Goal: Information Seeking & Learning: Check status

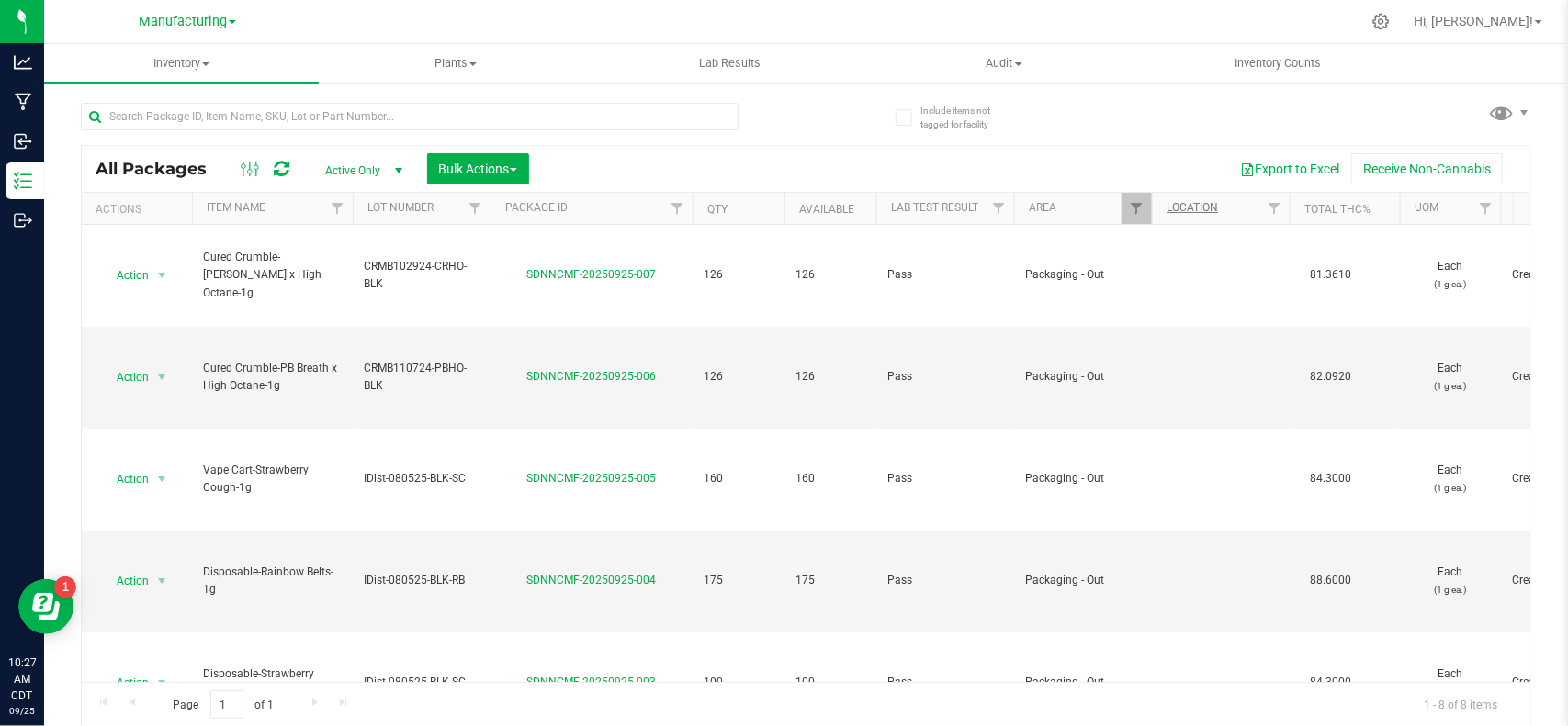
scroll to position [222, 0]
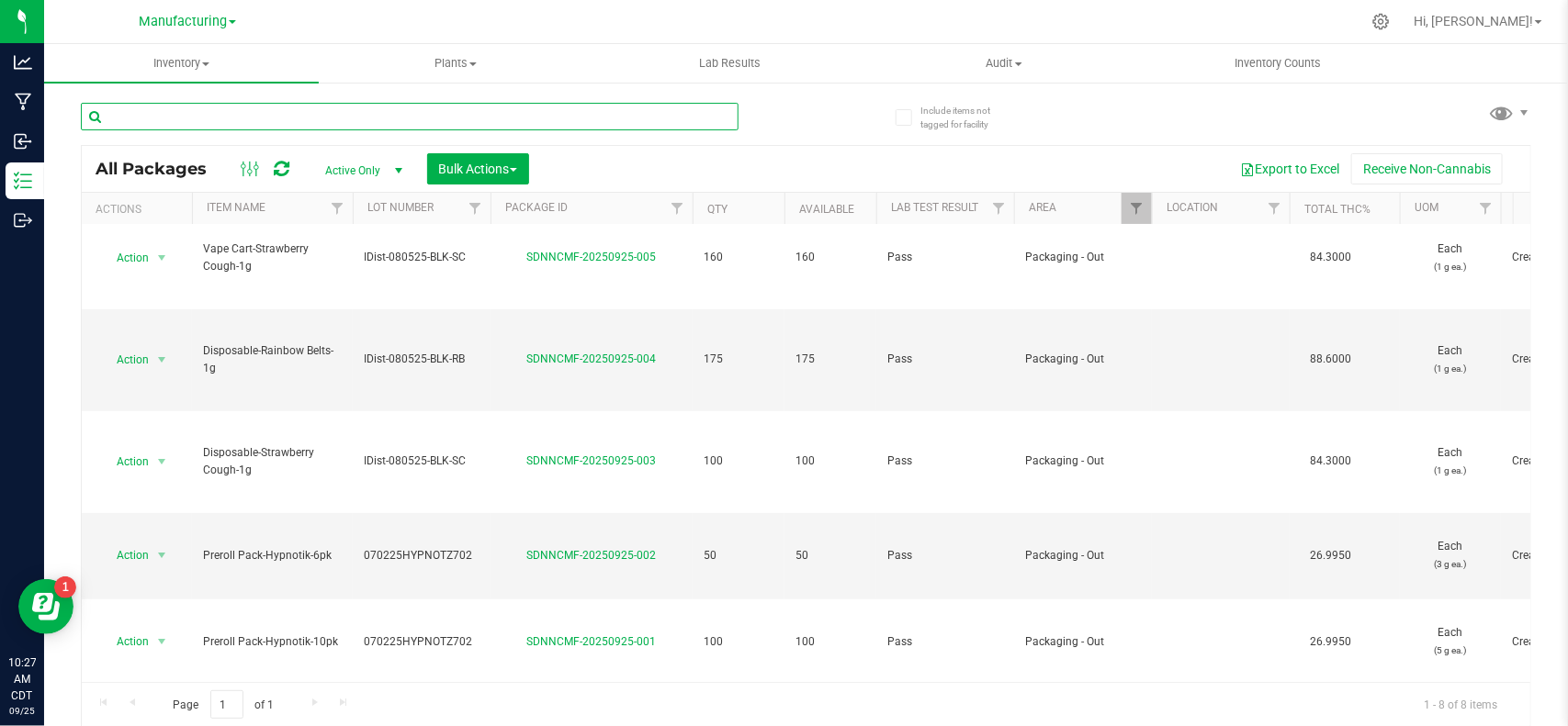
click at [432, 117] on input "text" at bounding box center [409, 116] width 657 height 28
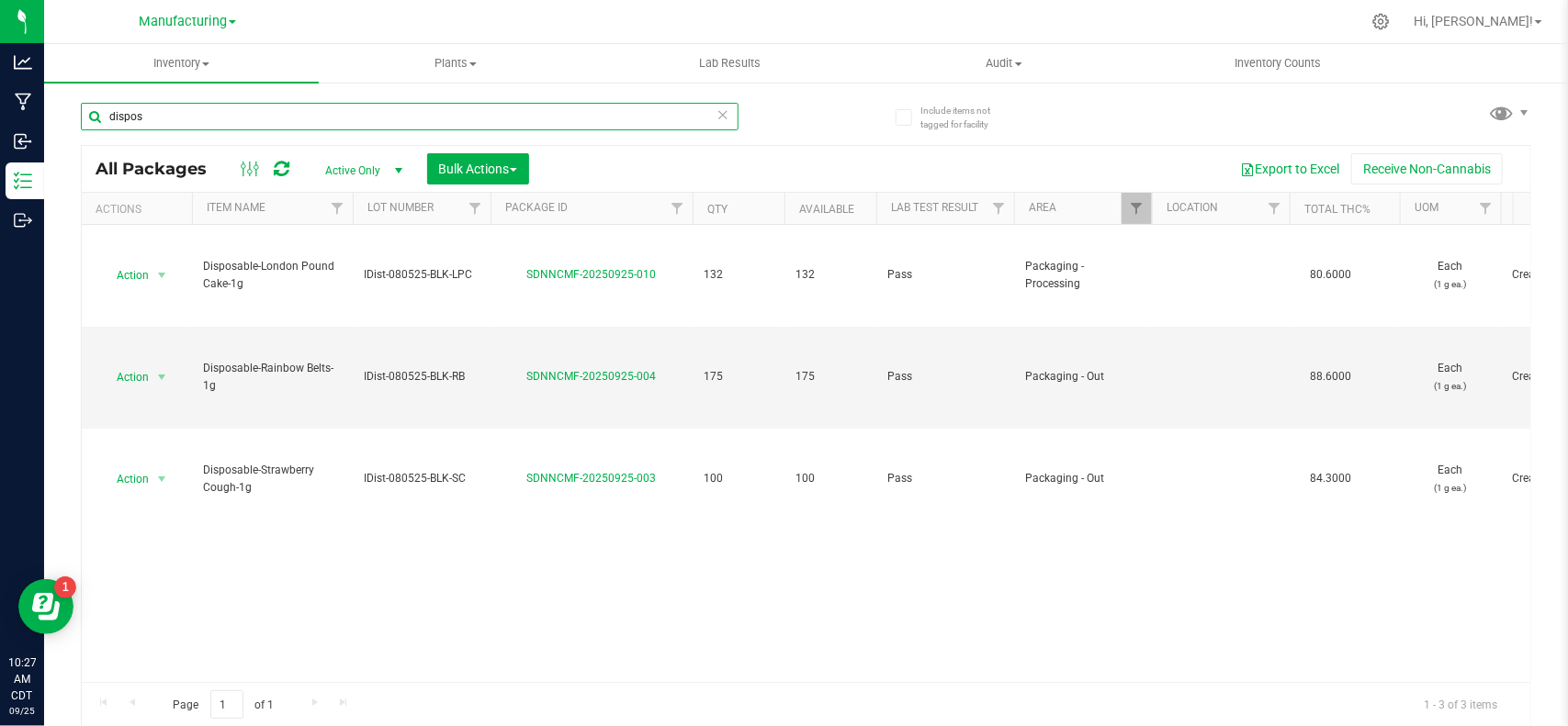
type input "dispos"
drag, startPoint x: 198, startPoint y: 119, endPoint x: 104, endPoint y: 129, distance: 94.5
click at [104, 129] on input "dispos" at bounding box center [409, 116] width 657 height 28
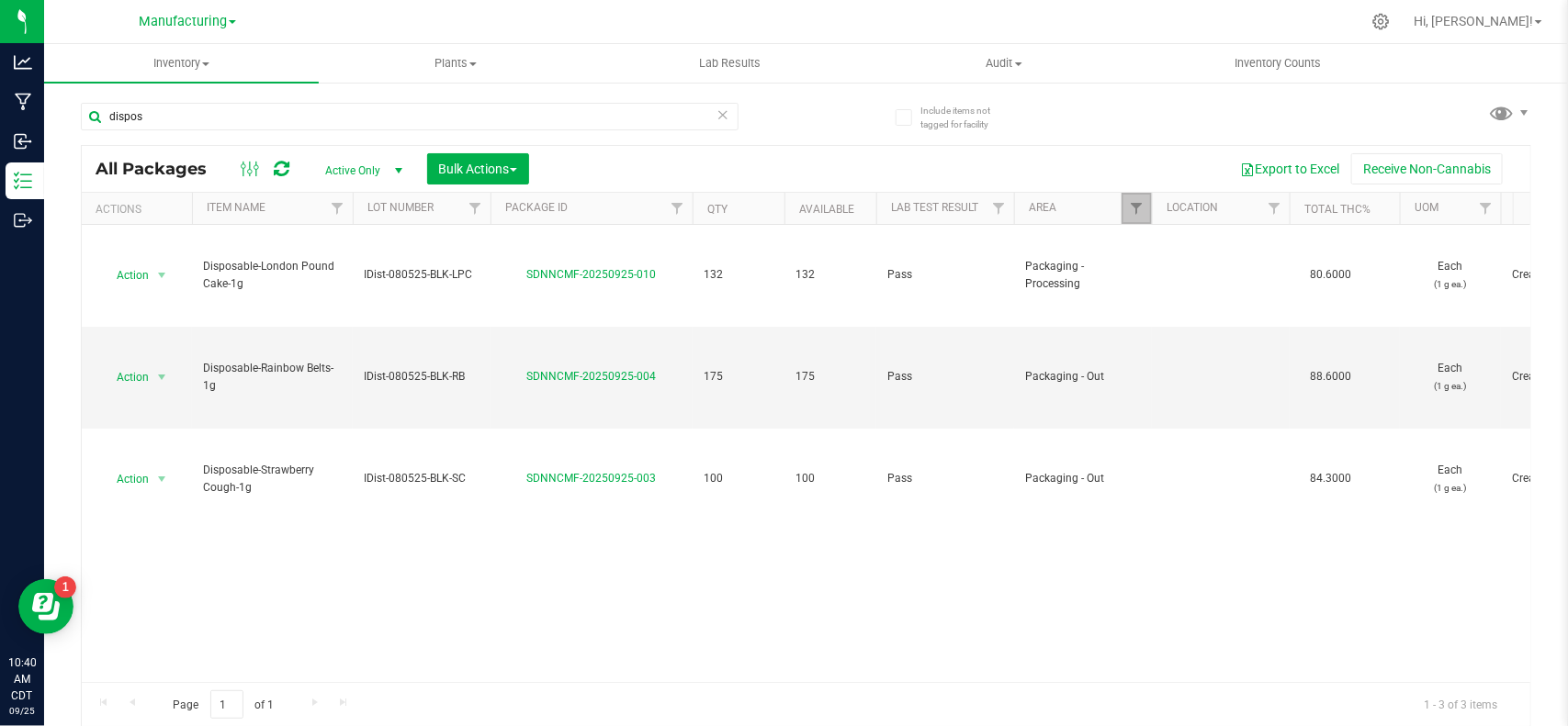
click at [1128, 209] on link "Filter" at bounding box center [1137, 208] width 31 height 32
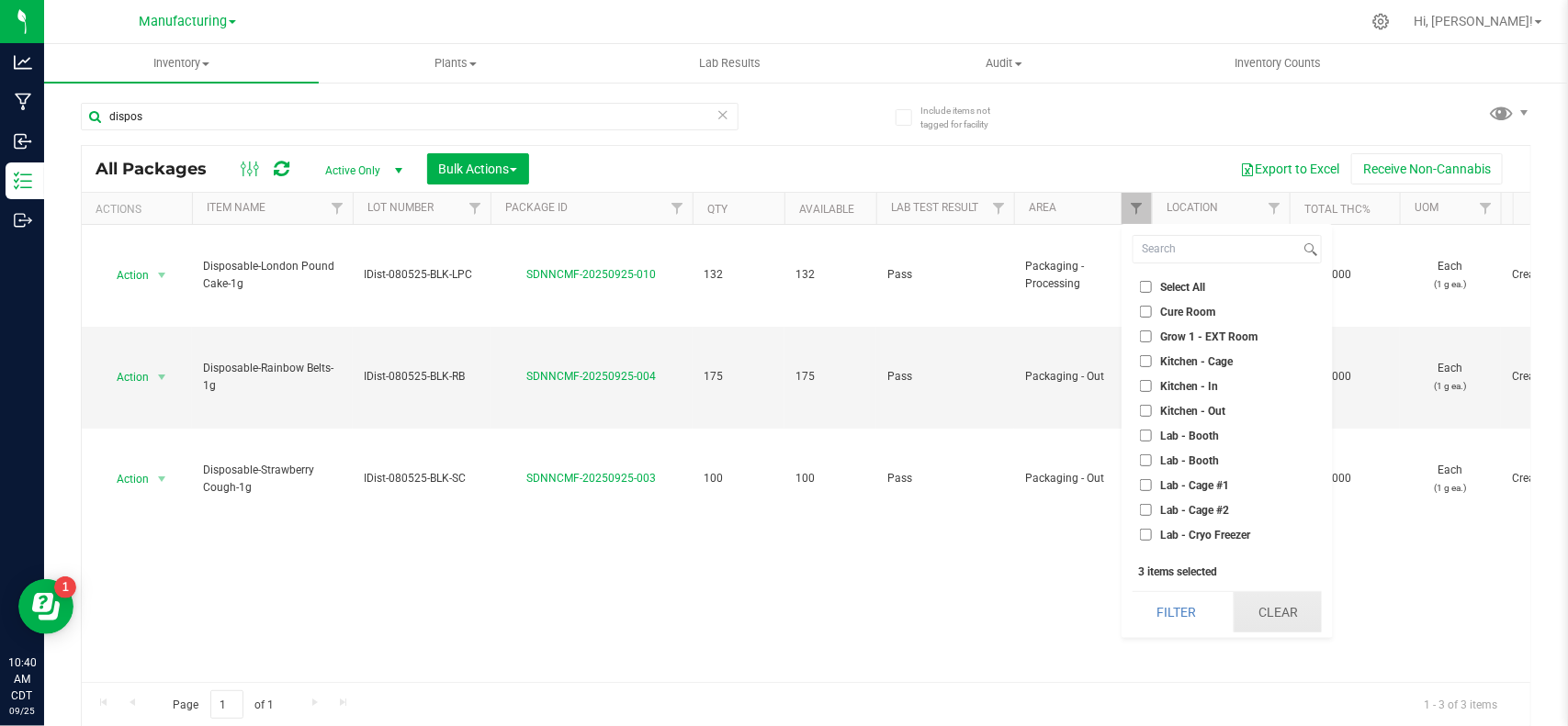
click at [1272, 622] on button "Clear" at bounding box center [1278, 612] width 88 height 40
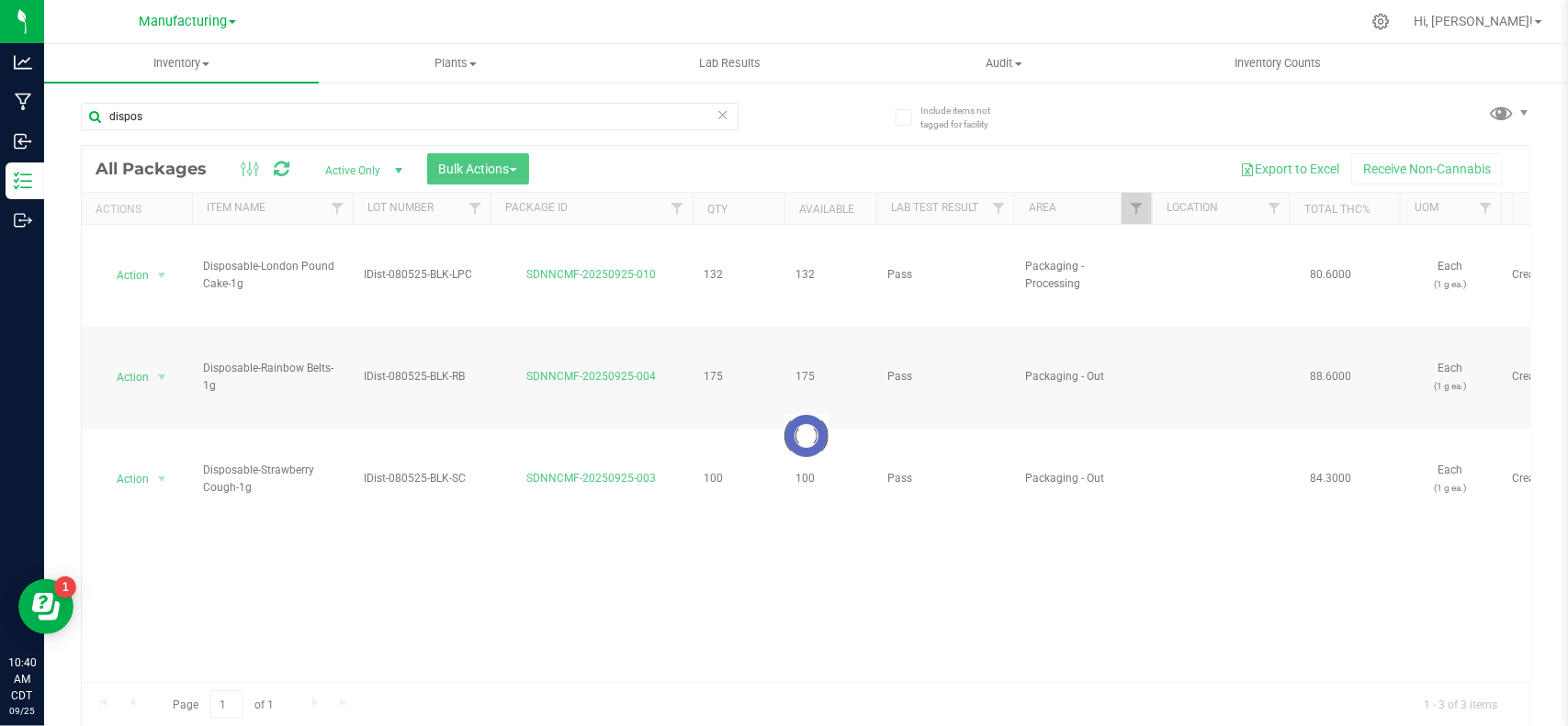
checkbox input "false"
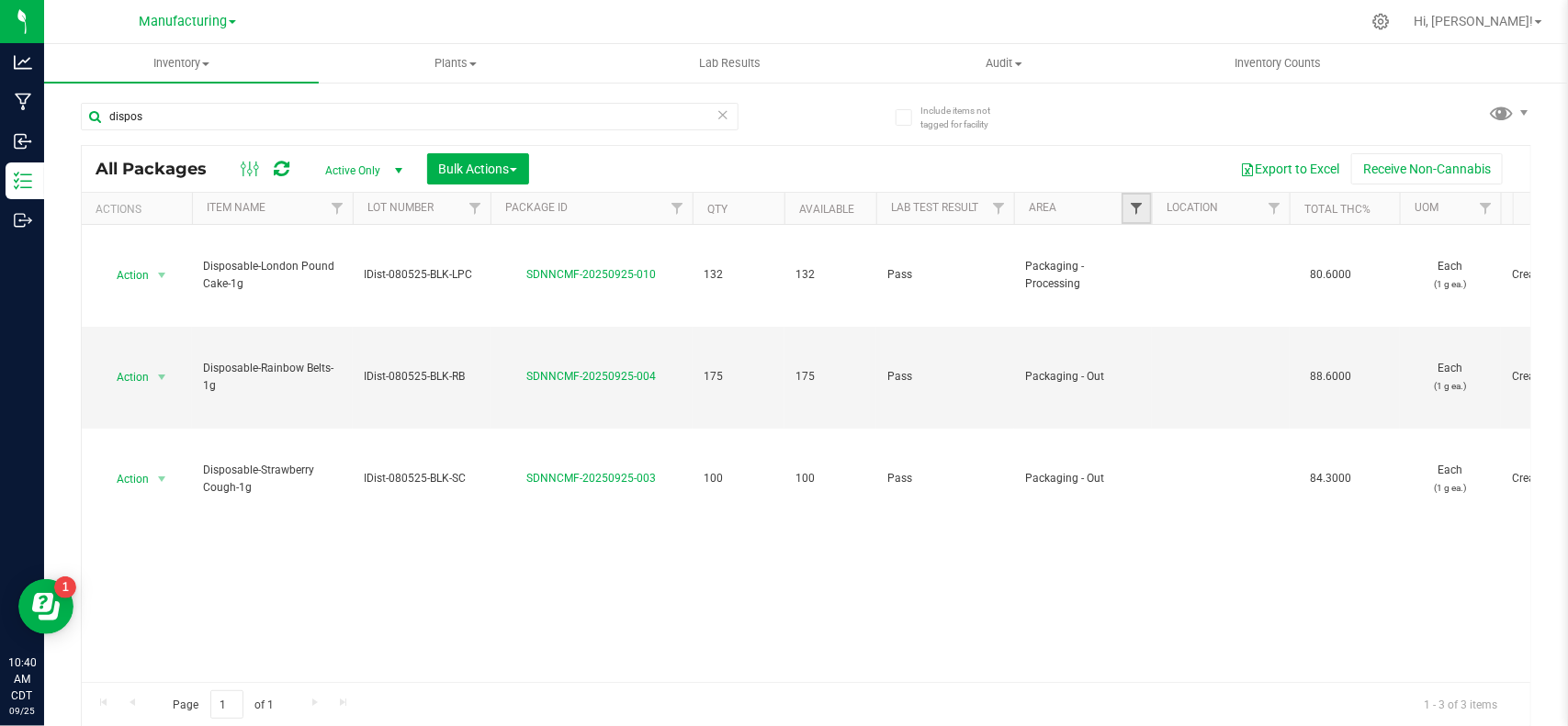
click at [1135, 204] on span "Filter" at bounding box center [1135, 208] width 14 height 14
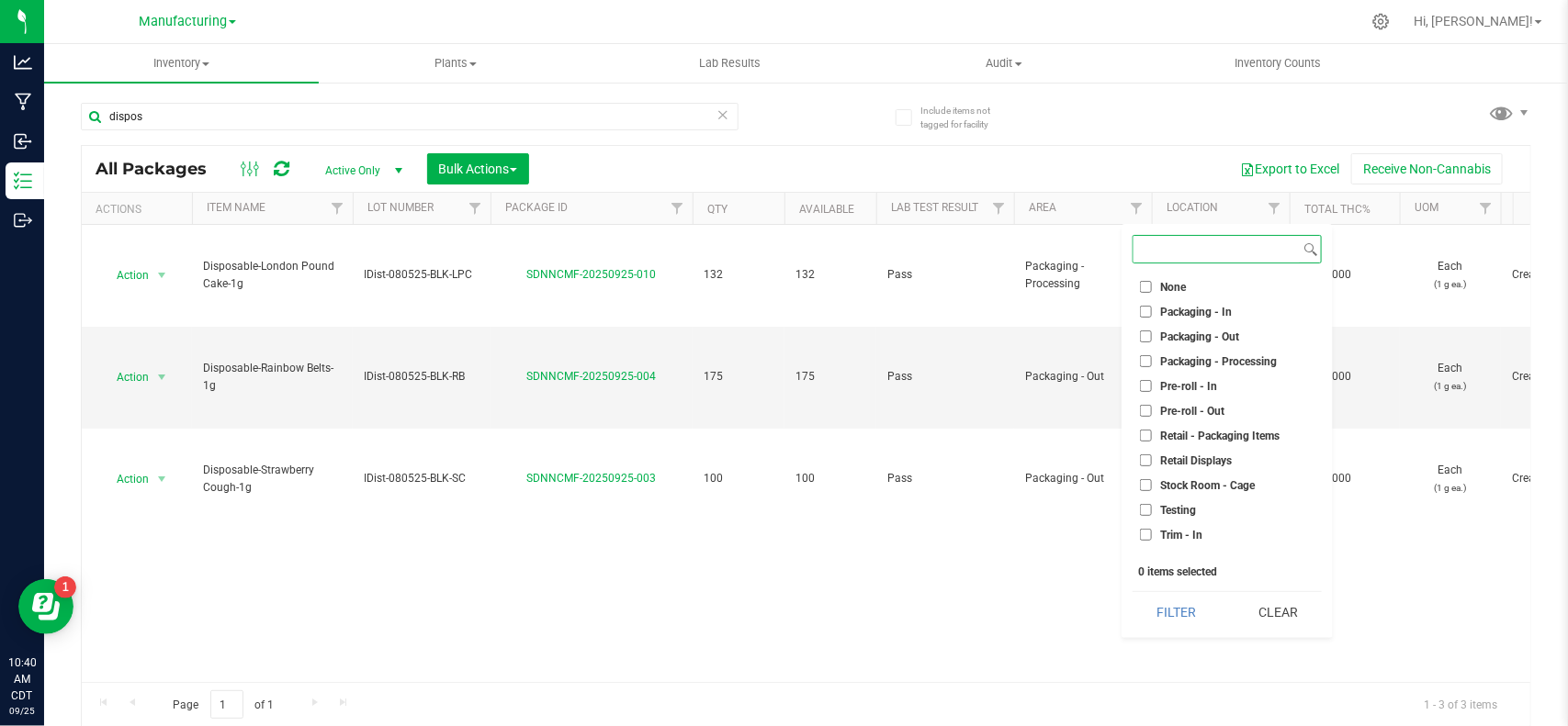
scroll to position [510, 0]
click at [1152, 415] on label "Retail - Packaging Items" at bounding box center [1209, 421] width 139 height 12
click at [1152, 415] on input "Retail - Packaging Items" at bounding box center [1146, 421] width 12 height 12
checkbox input "true"
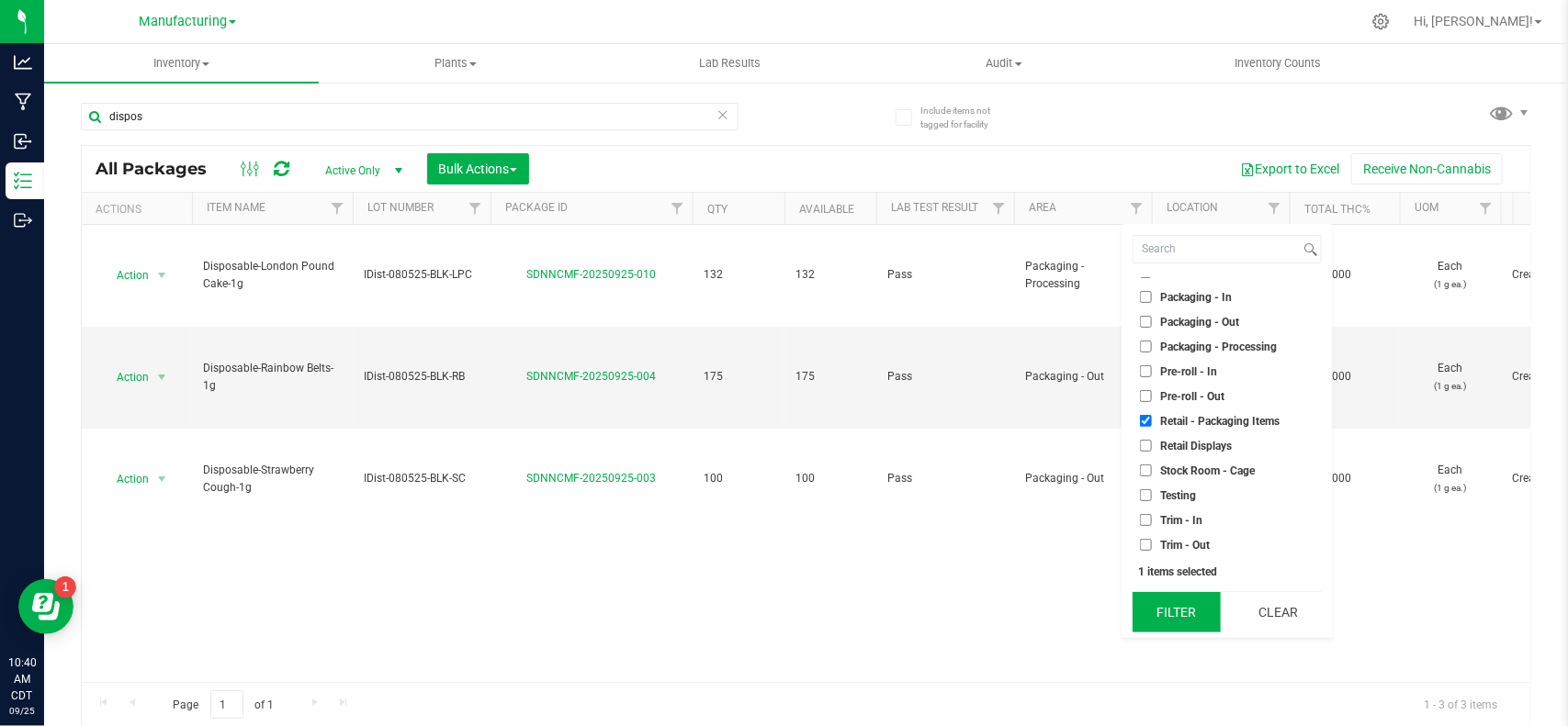
click at [1200, 609] on button "Filter" at bounding box center [1176, 612] width 88 height 40
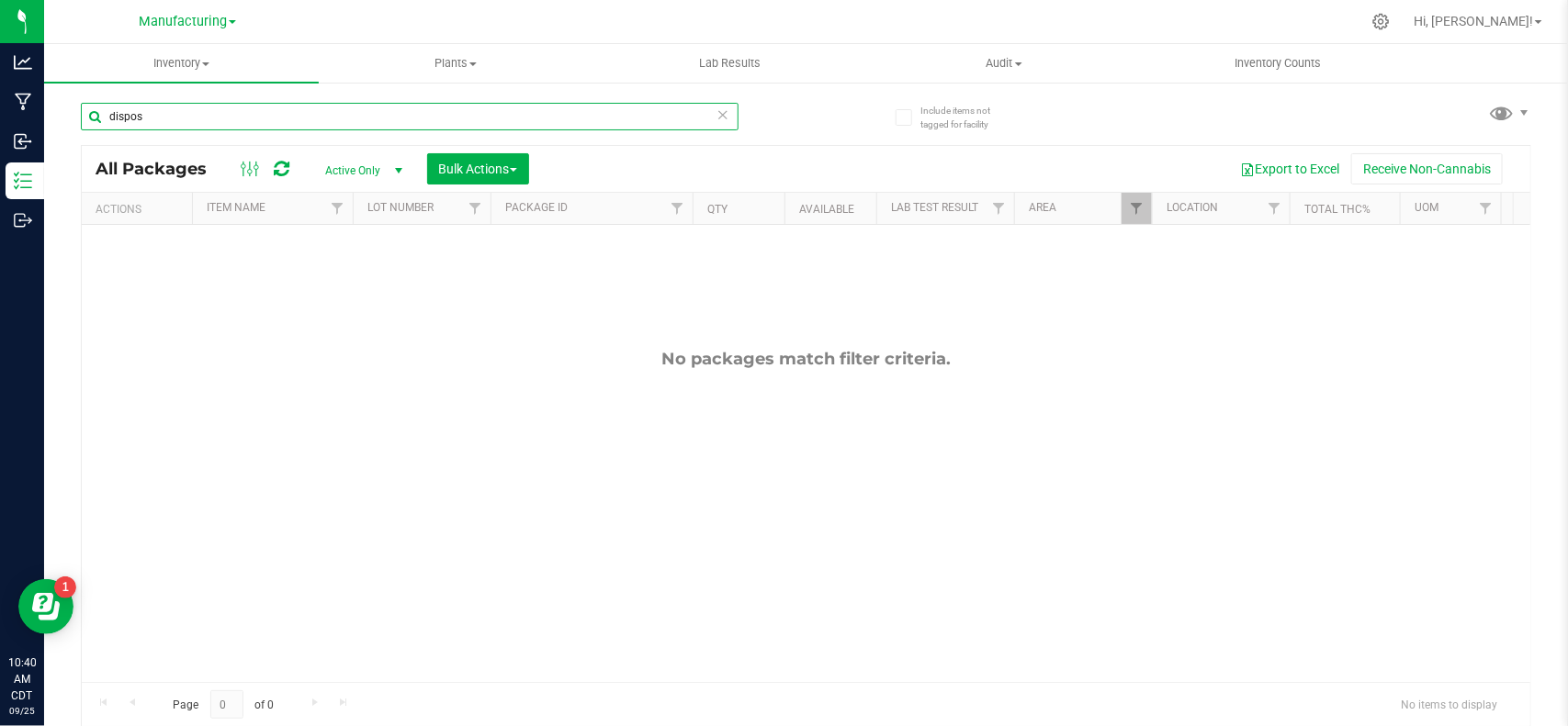
drag, startPoint x: 200, startPoint y: 117, endPoint x: 99, endPoint y: 108, distance: 101.4
click at [99, 108] on input "dispos" at bounding box center [409, 116] width 657 height 28
click at [1134, 207] on span "Filter" at bounding box center [1135, 208] width 14 height 14
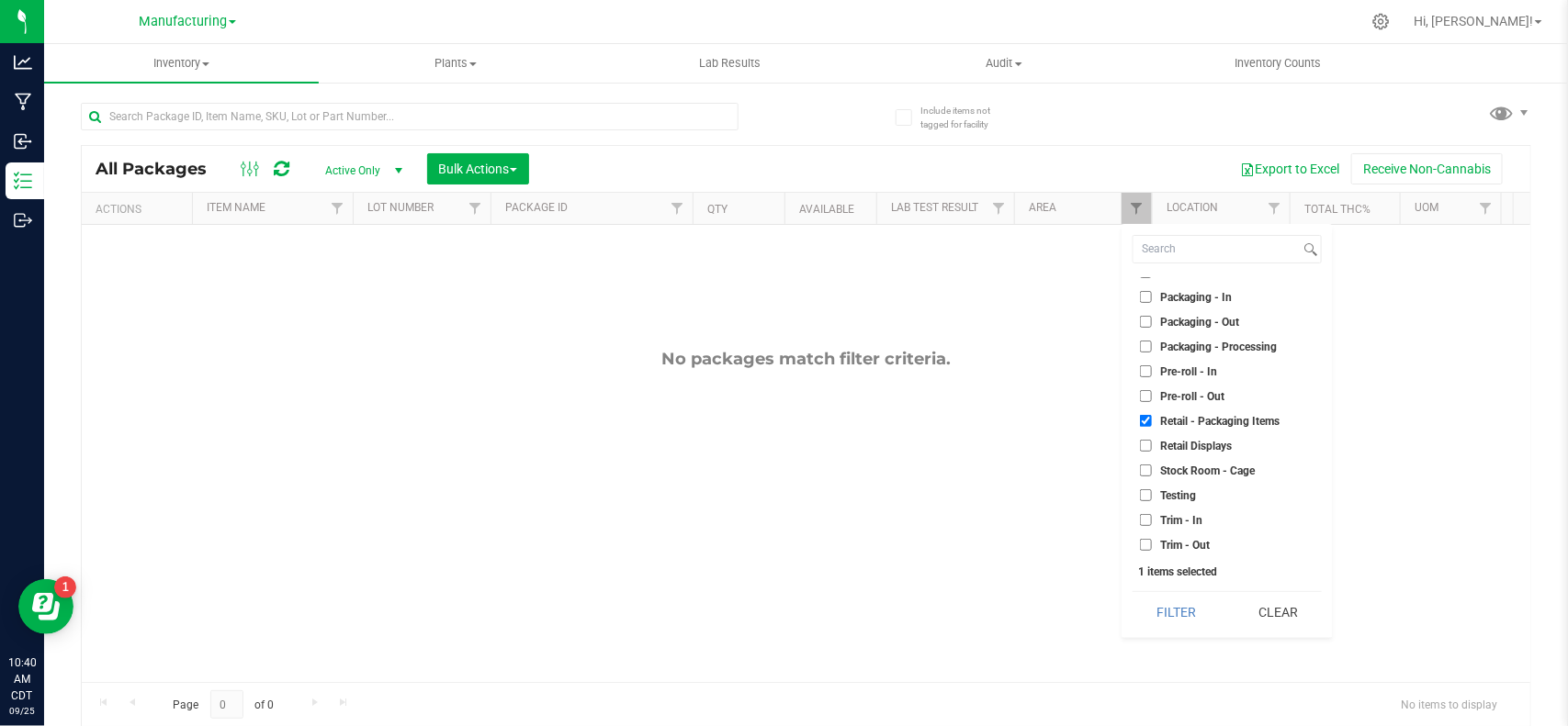
click at [1169, 416] on span "Retail - Packaging Items" at bounding box center [1220, 421] width 119 height 11
click at [1152, 415] on input "Retail - Packaging Items" at bounding box center [1146, 421] width 12 height 12
checkbox input "false"
click at [1169, 440] on span "Retail Displays" at bounding box center [1196, 445] width 72 height 11
click at [1152, 440] on input "Retail Displays" at bounding box center [1146, 446] width 12 height 12
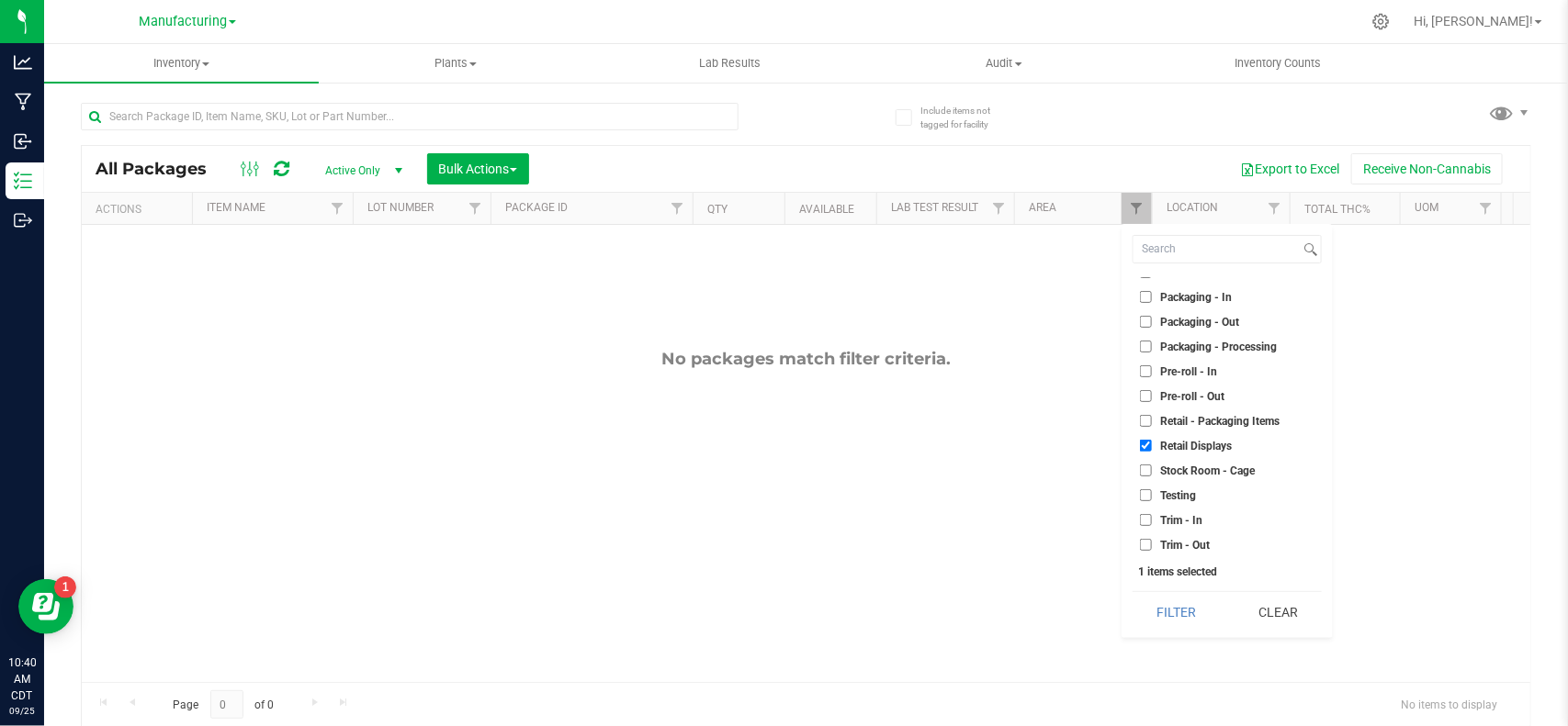
click at [1168, 441] on span "Retail Displays" at bounding box center [1196, 445] width 72 height 11
click at [1152, 441] on input "Retail Displays" at bounding box center [1146, 446] width 12 height 12
checkbox input "false"
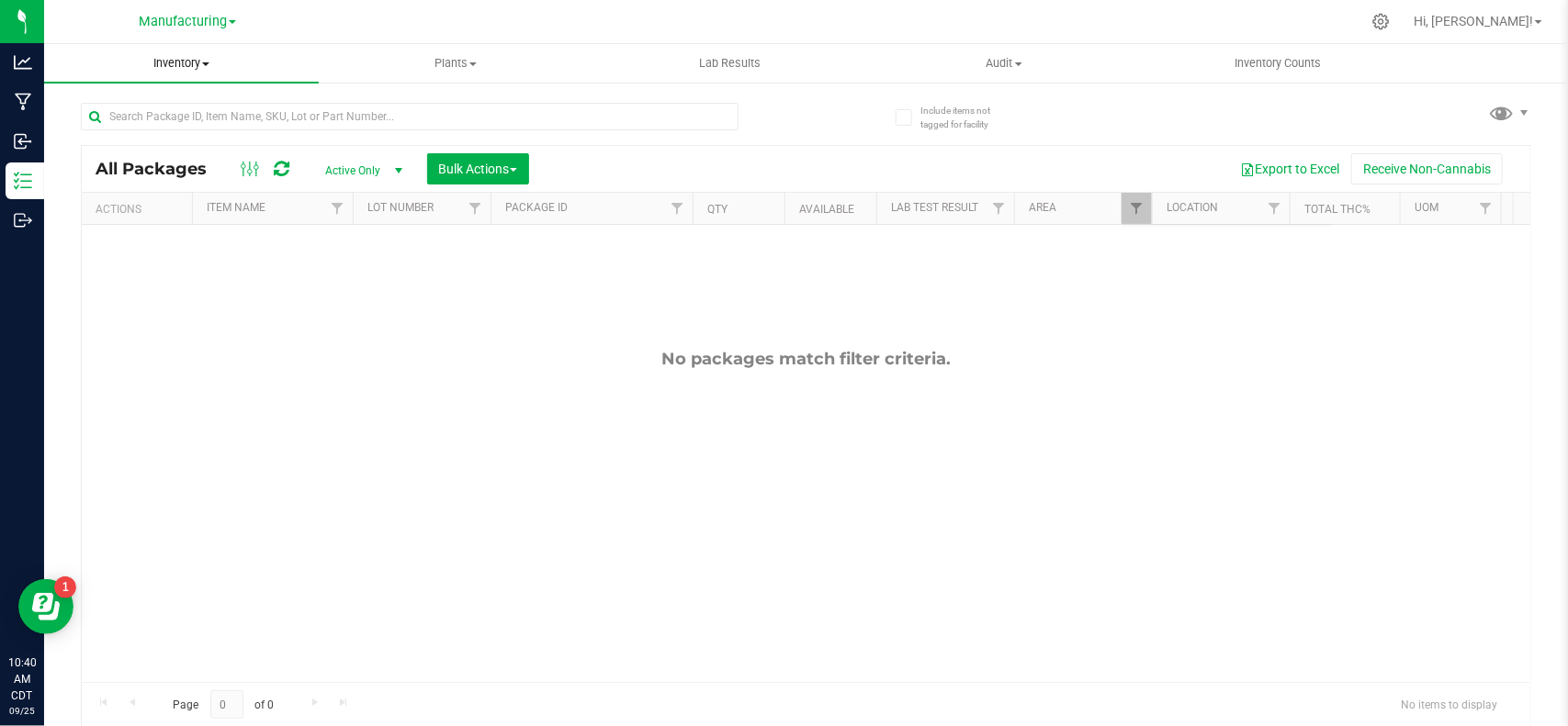
click at [199, 46] on uib-tab-heading "Inventory All packages All inventory Waste log Create inventory" at bounding box center [181, 63] width 274 height 38
click at [196, 55] on span "Inventory" at bounding box center [181, 62] width 274 height 16
click at [150, 129] on span "All inventory" at bounding box center [106, 132] width 124 height 15
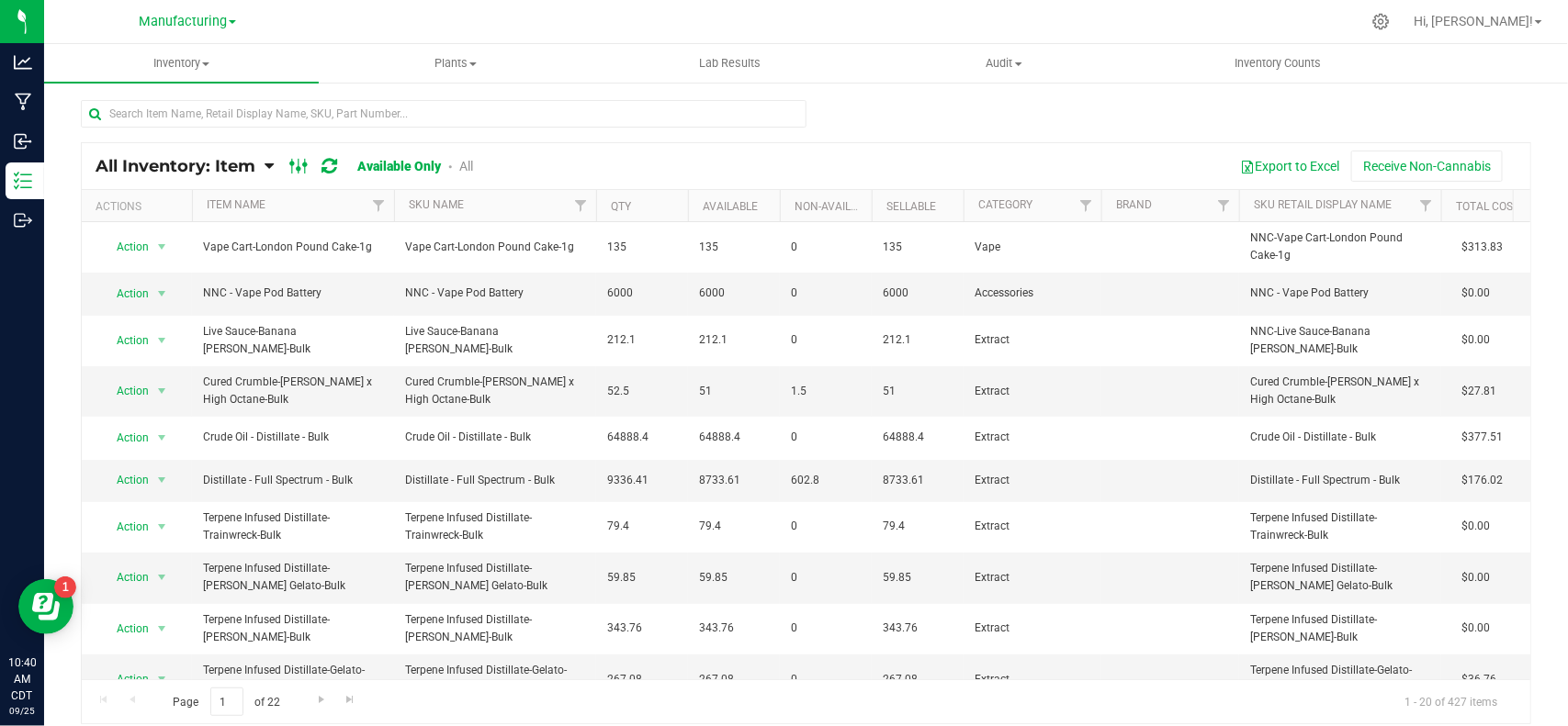
click at [299, 165] on icon at bounding box center [299, 166] width 20 height 22
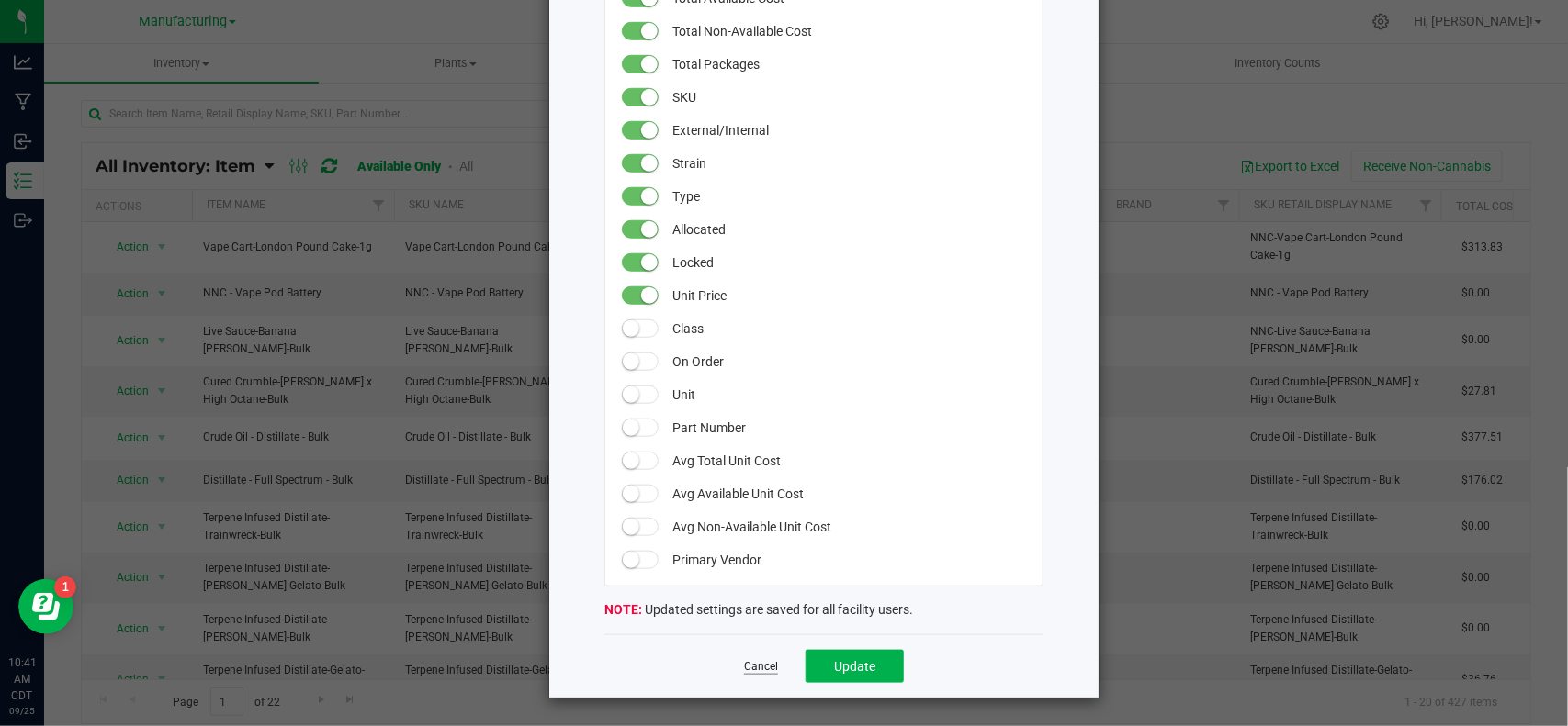
click at [756, 662] on link "Cancel" at bounding box center [760, 667] width 34 height 15
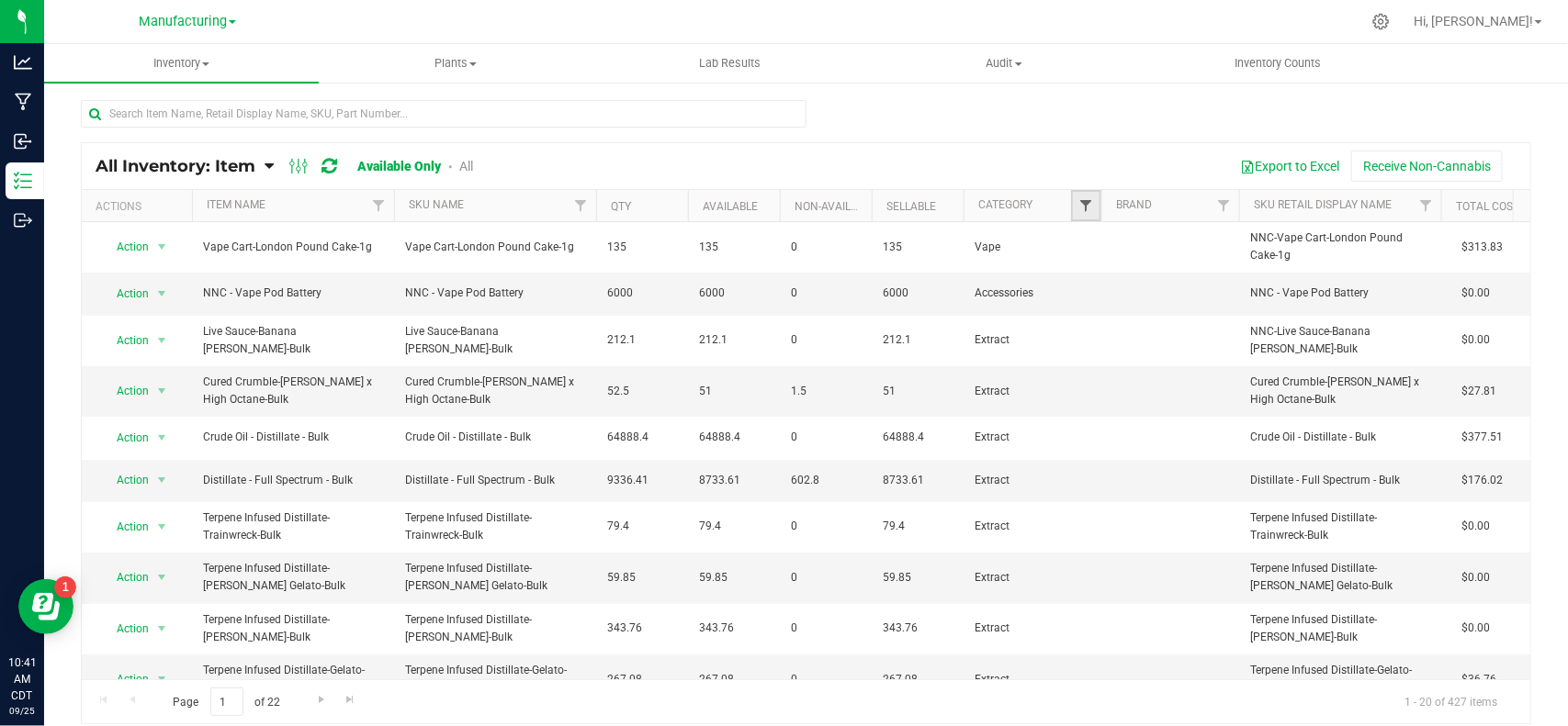
click at [1082, 207] on span "Filter" at bounding box center [1085, 205] width 14 height 14
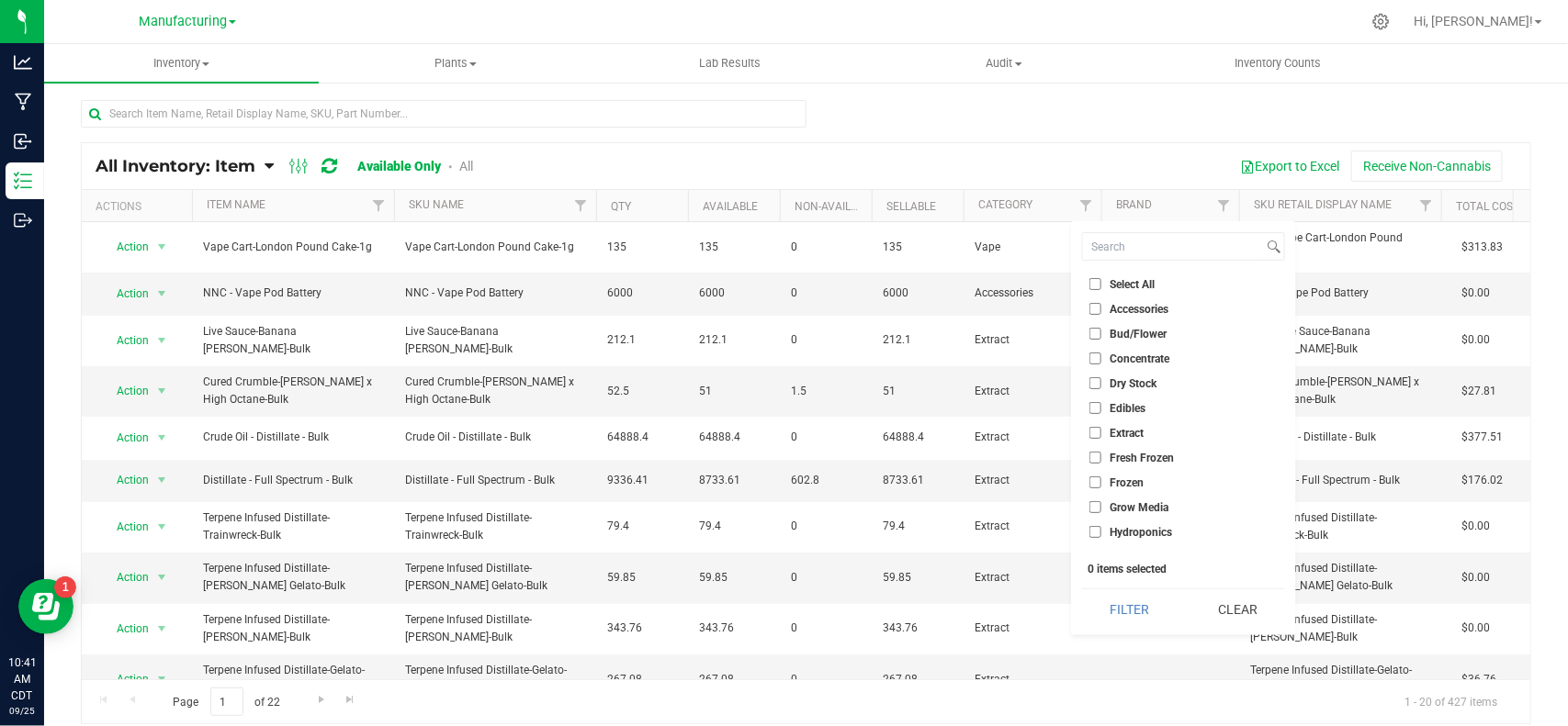
click at [1100, 310] on input "Accessories" at bounding box center [1095, 309] width 12 height 12
checkbox input "true"
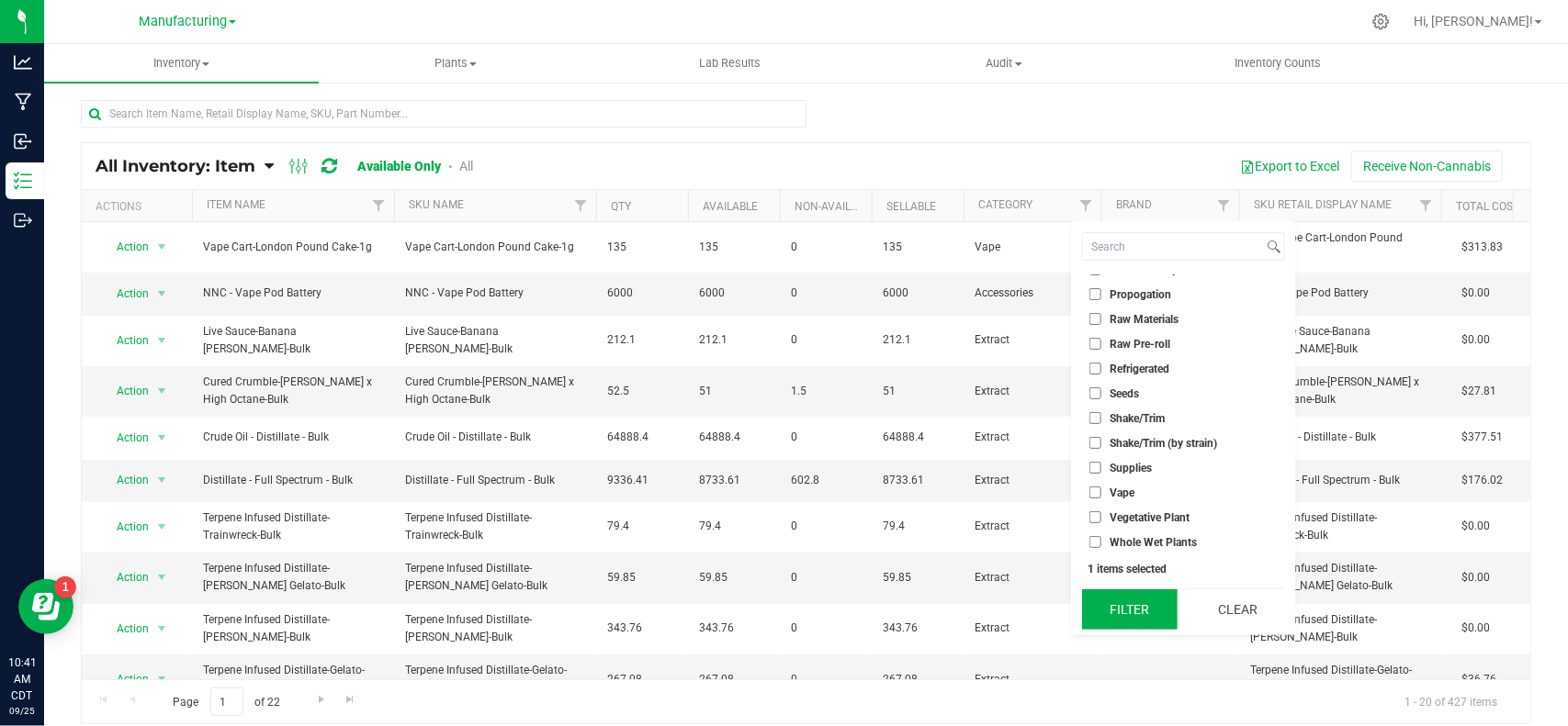
click at [1130, 621] on button "Filter" at bounding box center [1129, 610] width 95 height 40
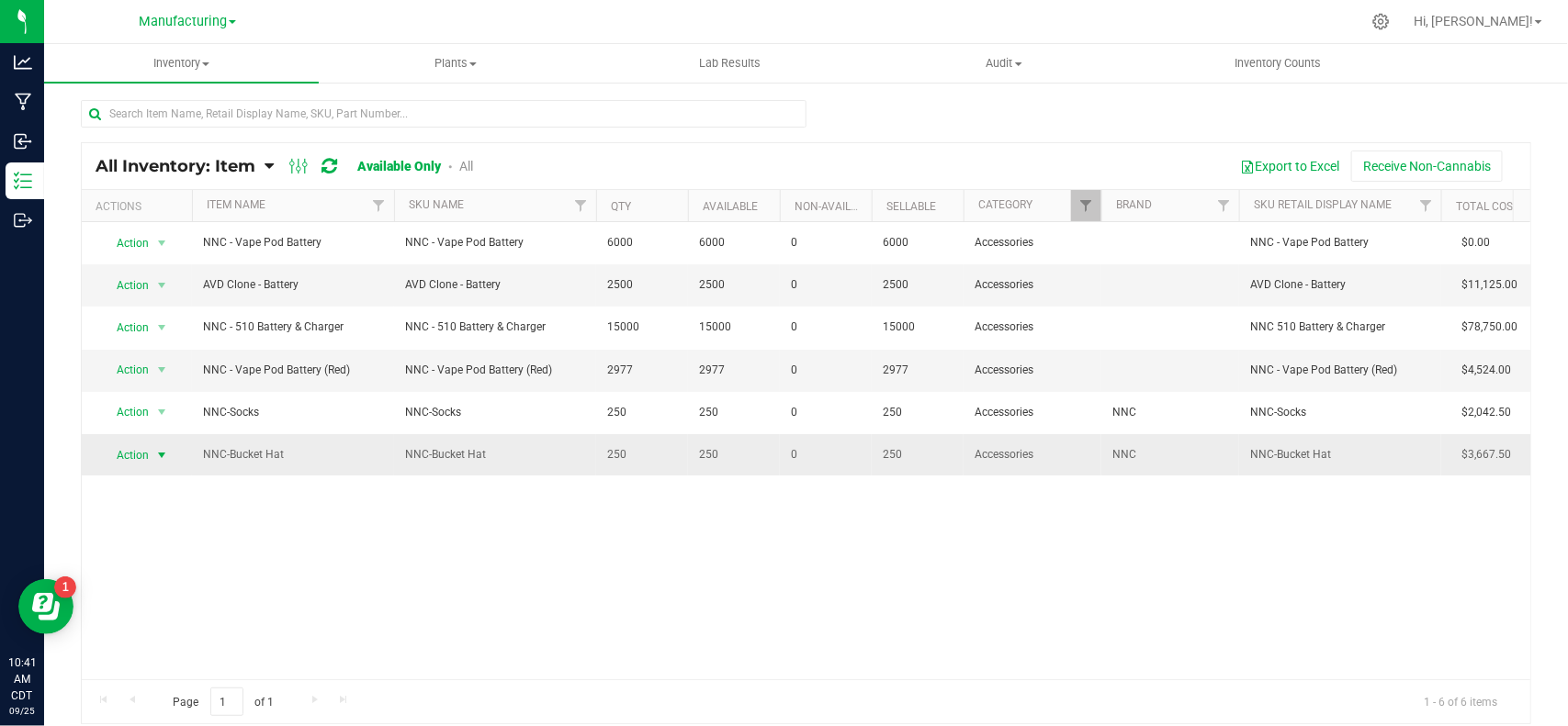
click at [154, 460] on span "select" at bounding box center [161, 455] width 14 height 14
click at [167, 548] on li "Global inventory" at bounding box center [159, 542] width 118 height 28
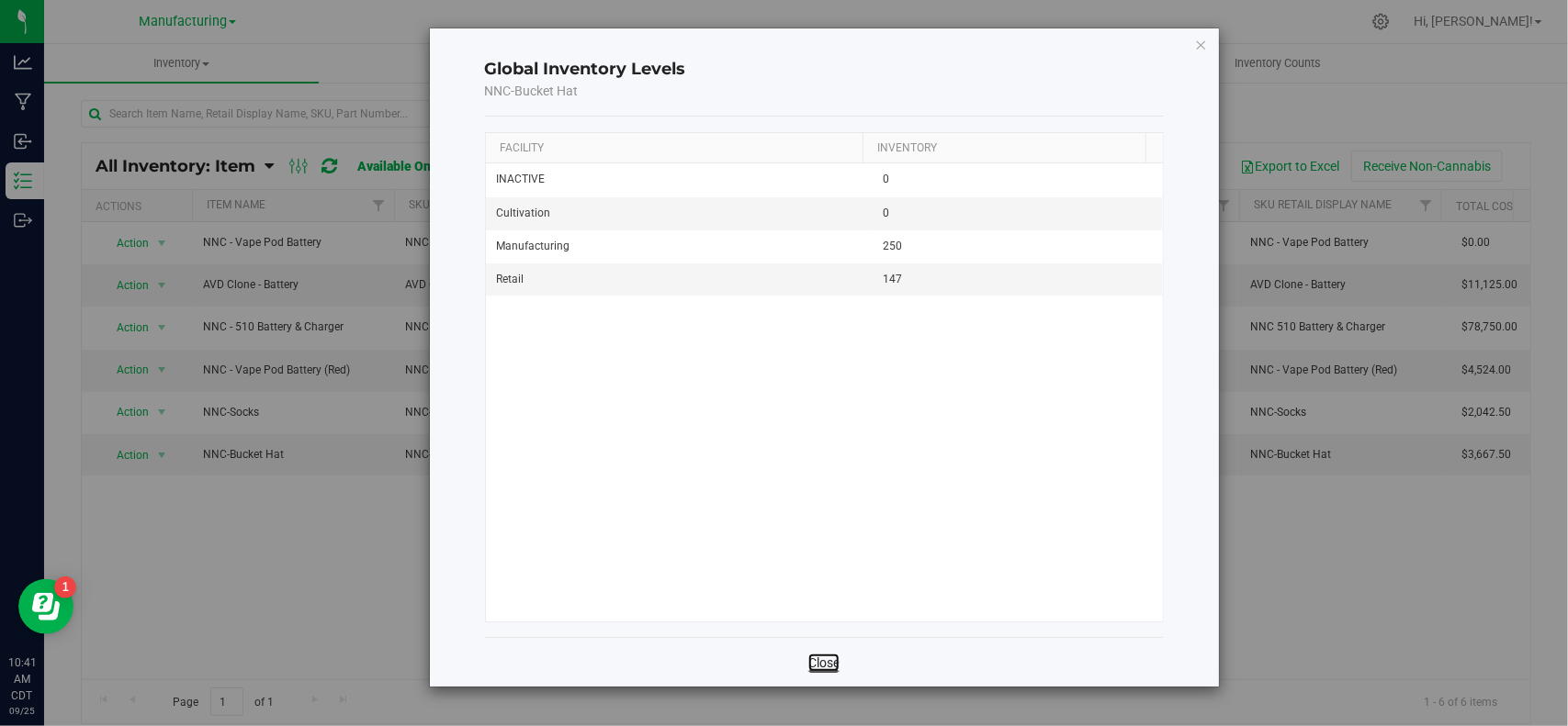
click at [832, 664] on link "Close" at bounding box center [823, 663] width 32 height 18
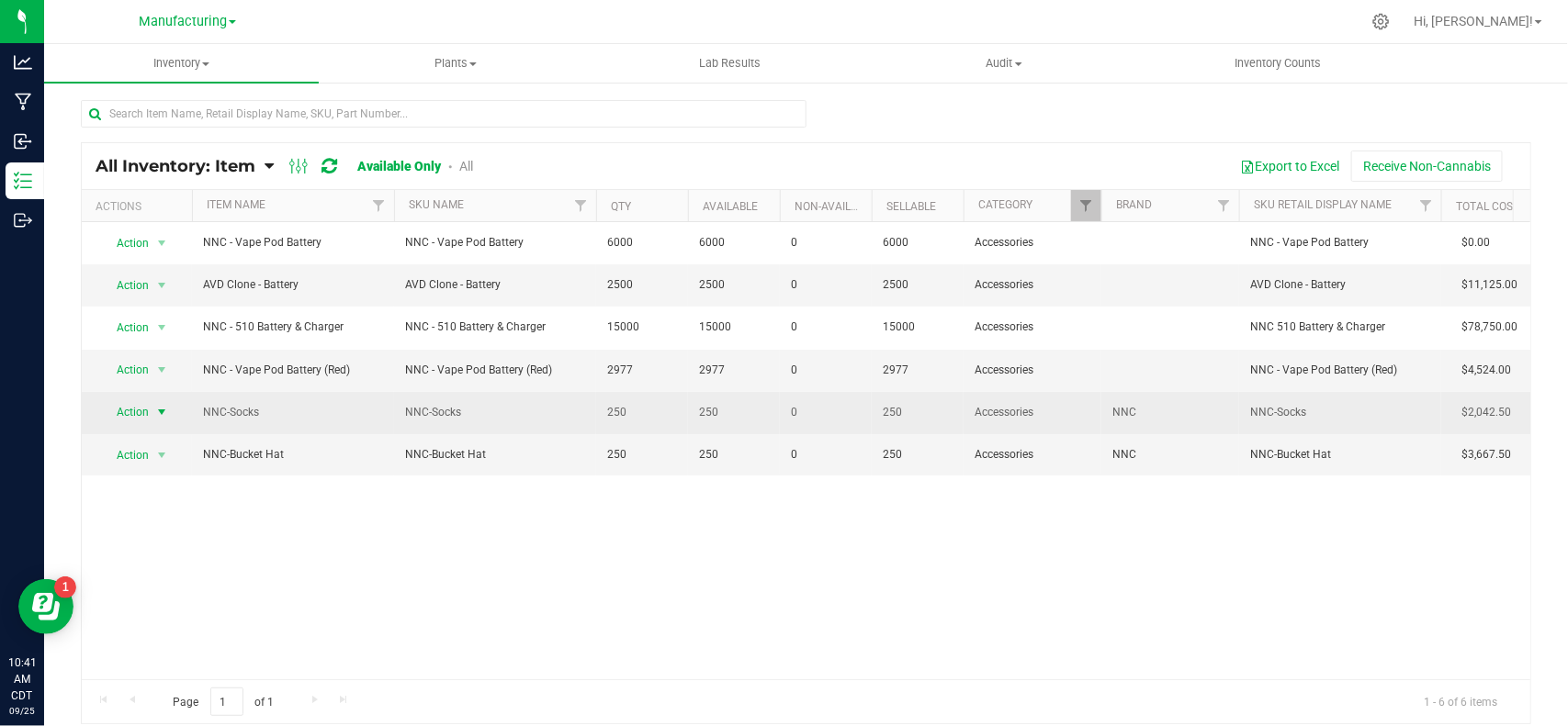
click at [156, 418] on span "select" at bounding box center [161, 411] width 14 height 14
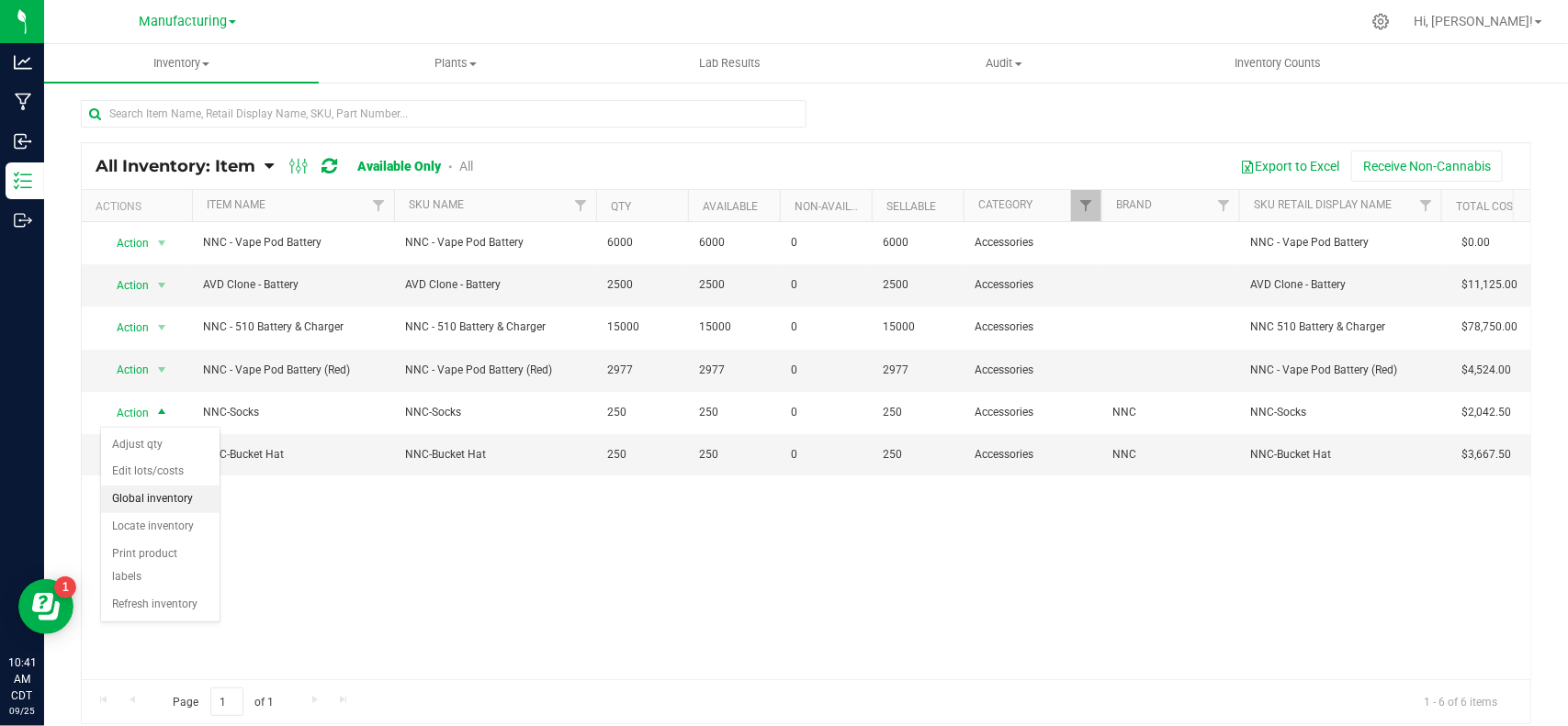
click at [167, 507] on li "Global inventory" at bounding box center [159, 499] width 118 height 28
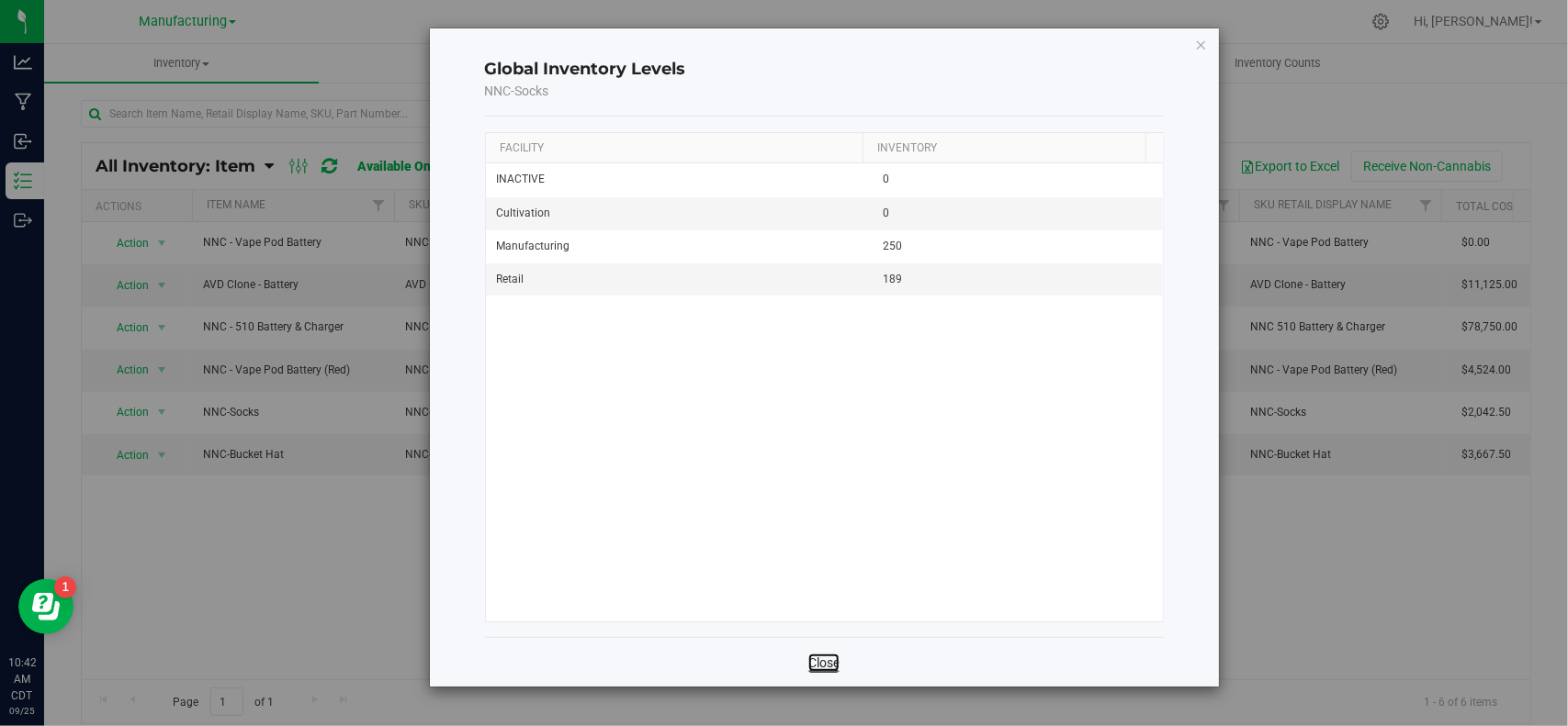
click at [828, 657] on link "Close" at bounding box center [823, 663] width 32 height 18
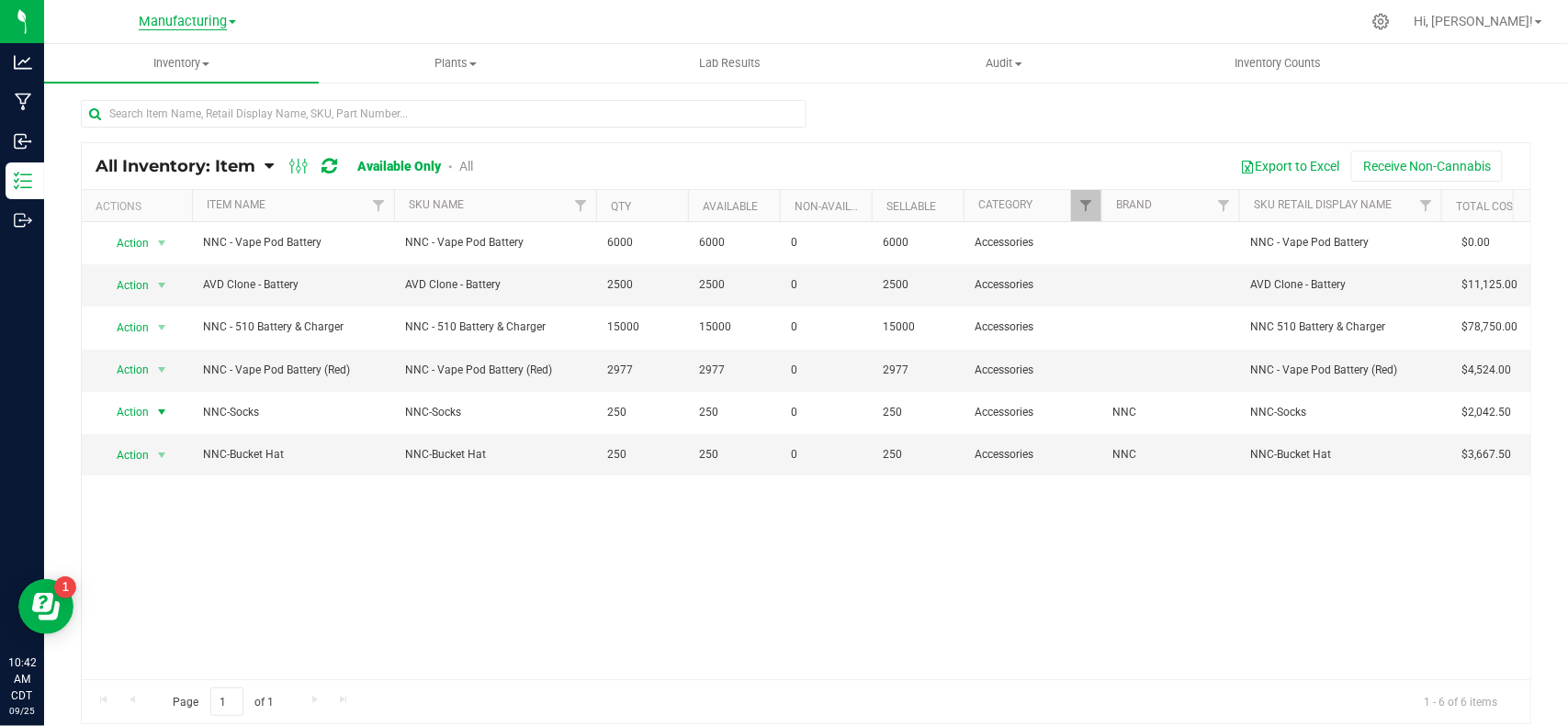
click at [209, 29] on span "Manufacturing" at bounding box center [183, 21] width 88 height 16
